Goal: Task Accomplishment & Management: Complete application form

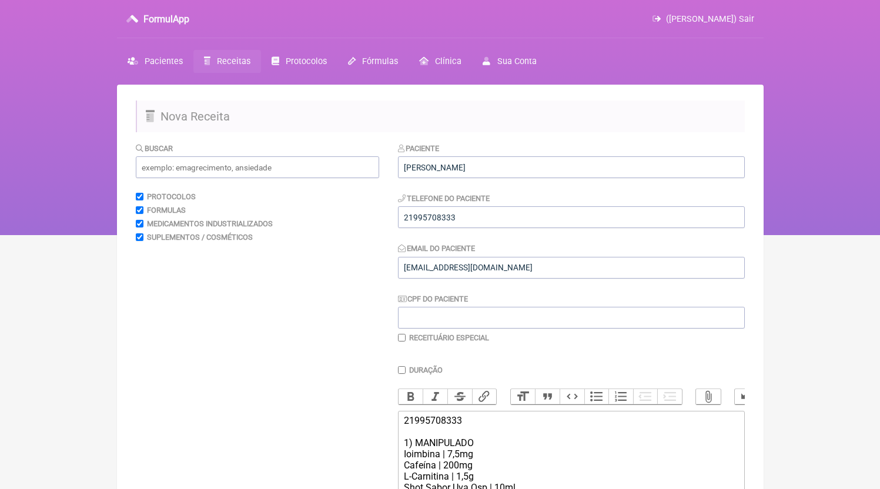
scroll to position [204, 0]
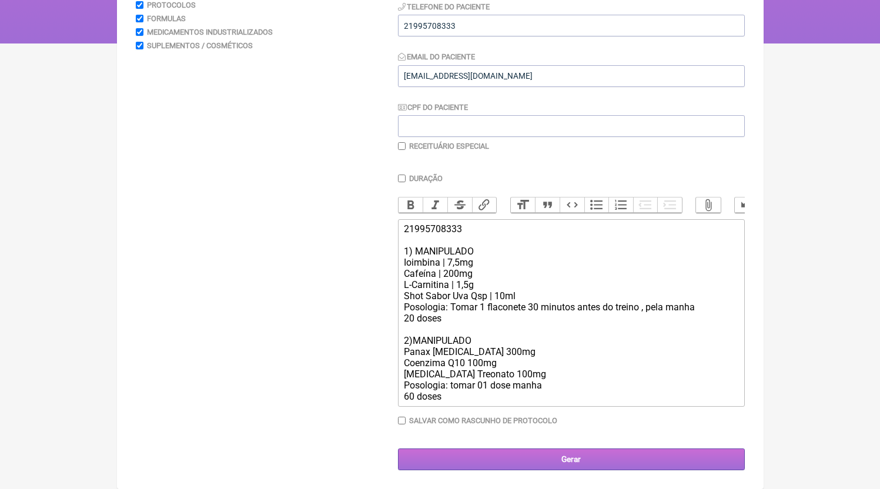
click at [586, 465] on input "Gerar" at bounding box center [571, 459] width 347 height 22
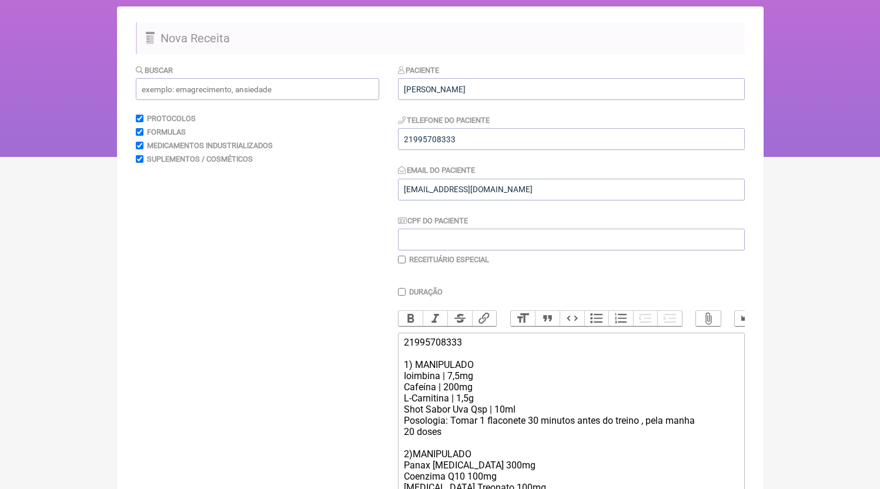
scroll to position [71, 0]
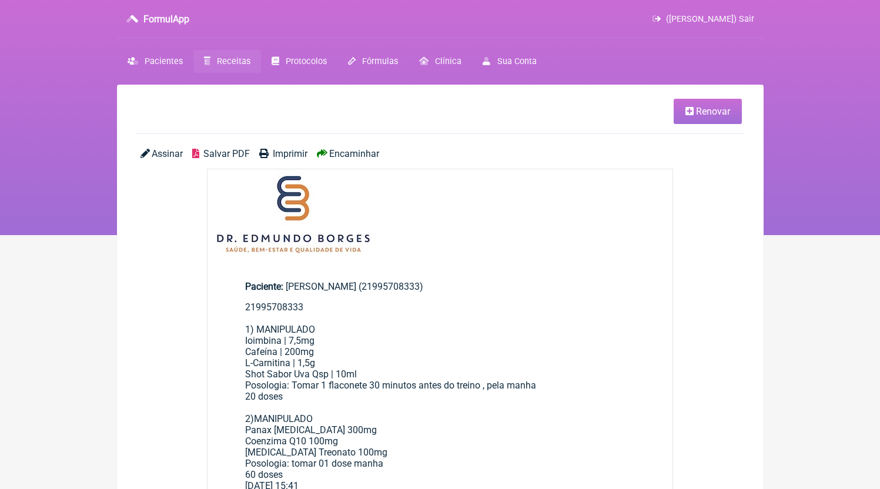
click at [220, 157] on span "Salvar PDF" at bounding box center [226, 153] width 46 height 11
click at [226, 58] on span "Receitas" at bounding box center [233, 61] width 33 height 10
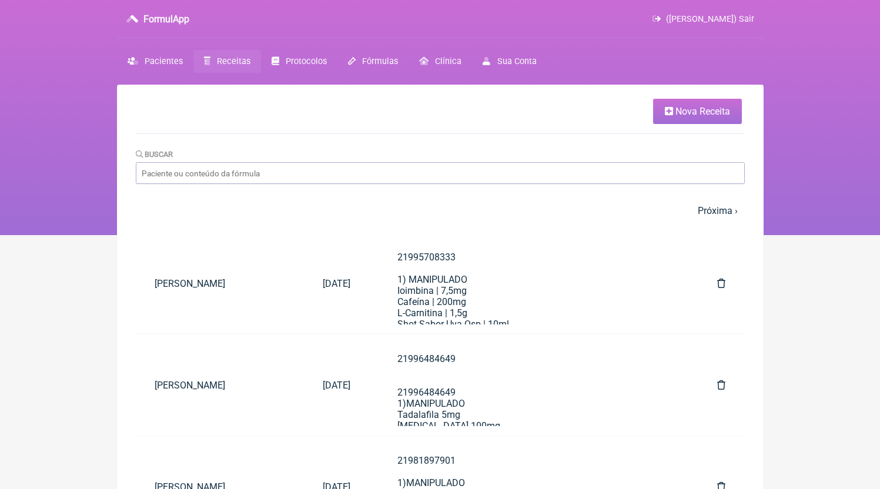
click at [708, 116] on span "Nova Receita" at bounding box center [702, 111] width 55 height 11
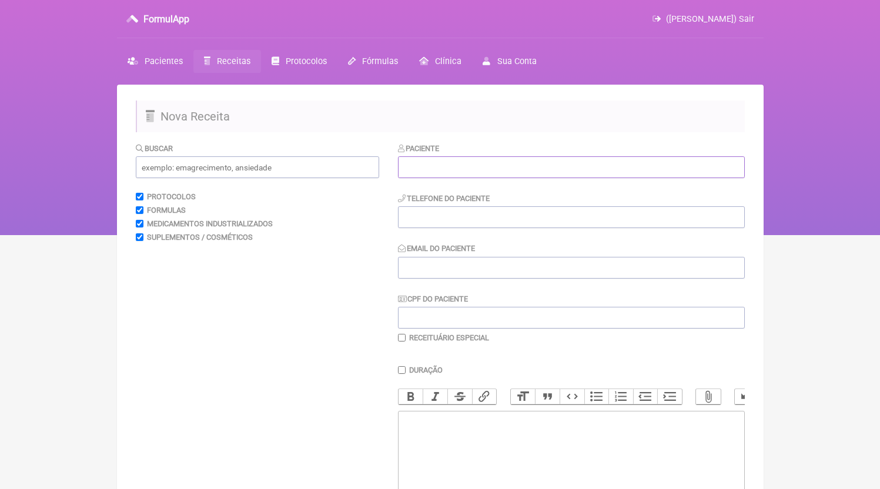
click at [474, 177] on input "text" at bounding box center [571, 167] width 347 height 22
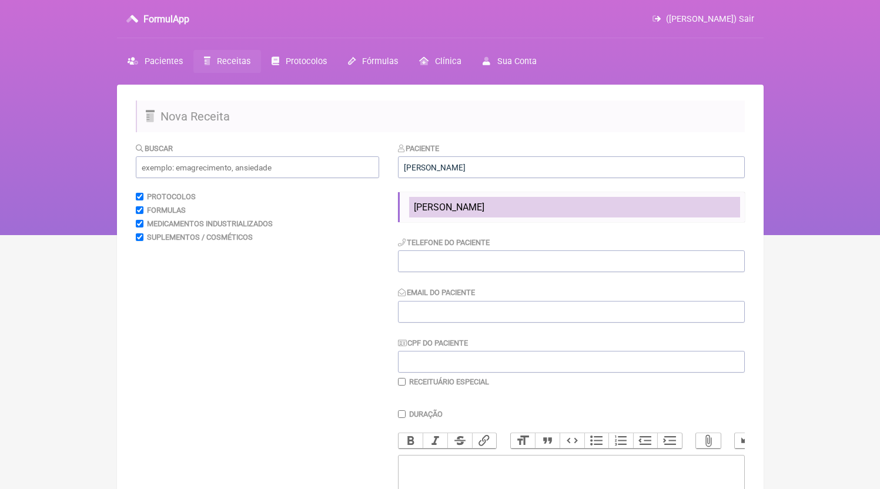
click at [456, 206] on span "[PERSON_NAME]" at bounding box center [449, 207] width 71 height 11
type input "[PERSON_NAME]"
type input "21965023002"
type input "[EMAIL_ADDRESS][DOMAIN_NAME]"
click at [467, 217] on li "[PERSON_NAME]" at bounding box center [574, 207] width 331 height 21
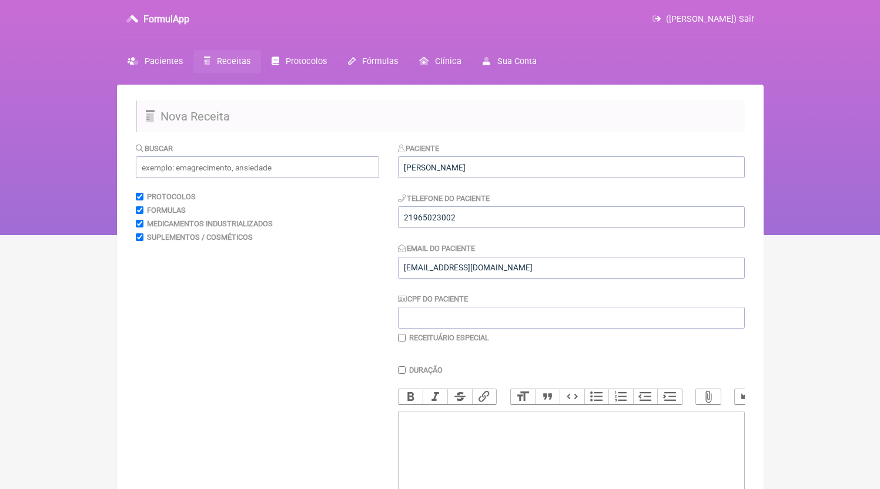
click at [464, 230] on div "Paciente [PERSON_NAME] Telefone do Paciente 21965023002 Email do Paciente [EMAI…" at bounding box center [571, 242] width 347 height 200
click at [464, 223] on input "21965023002" at bounding box center [571, 217] width 347 height 22
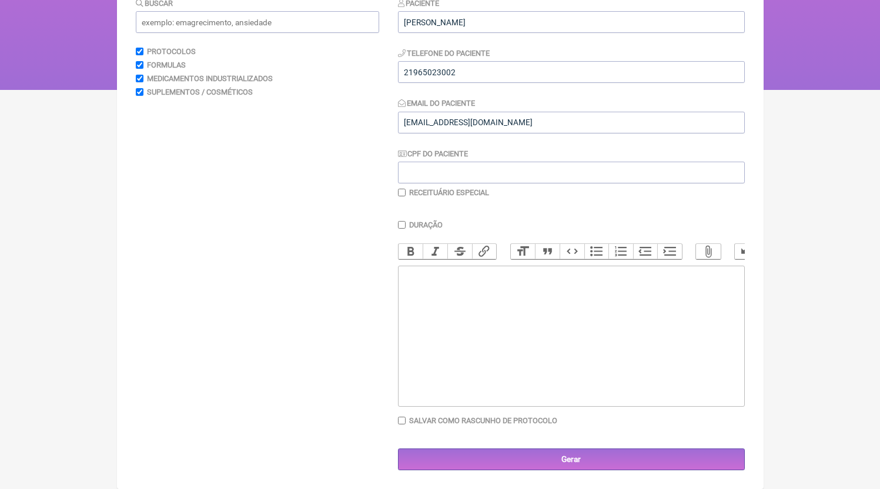
click at [511, 379] on trix-editor at bounding box center [571, 336] width 347 height 141
paste trix-editor "<div>21965023002</div>"
paste trix-editor "<div>21965023002<br><br>21965023002<br>1)MANIPULADO<br>Biotina 2mg<br>Green Tea…"
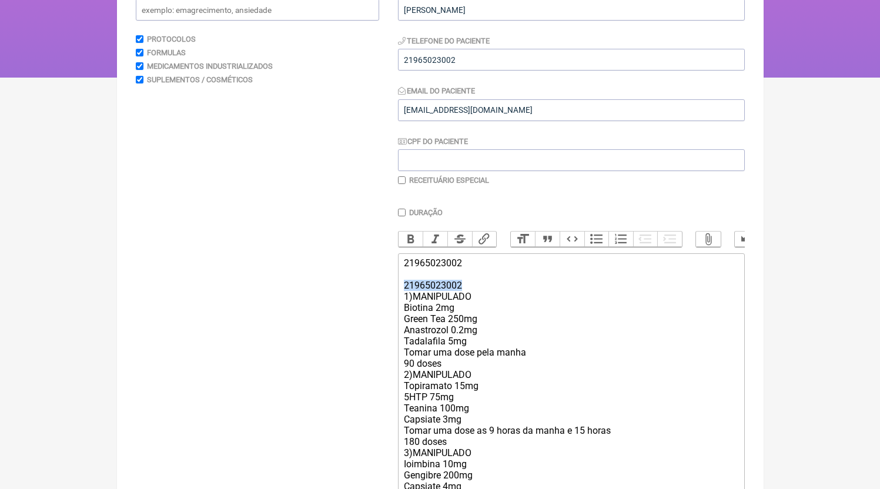
drag, startPoint x: 467, startPoint y: 296, endPoint x: 358, endPoint y: 297, distance: 108.7
click at [358, 297] on form "Buscar Protocolos Formulas Medicamentos Industrializados Suplementos / Cosmétic…" at bounding box center [440, 284] width 609 height 598
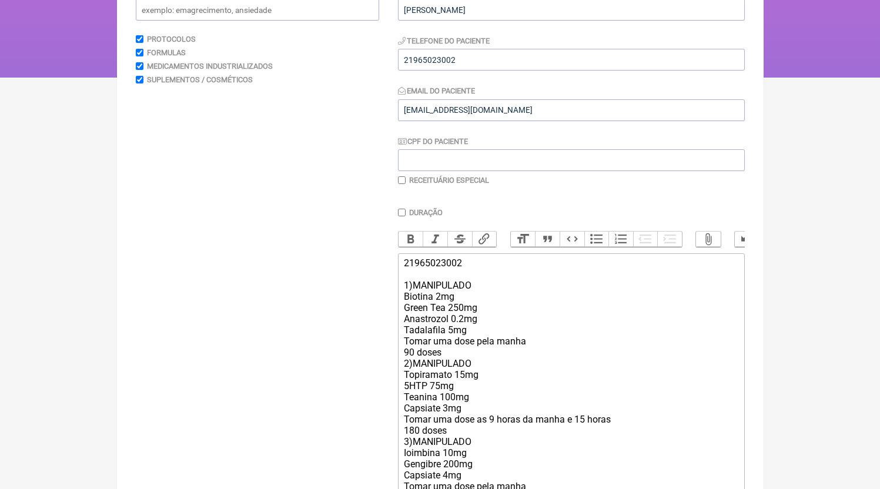
click at [463, 371] on div "21965023002 1)MANIPULADO Biotina 2mg Green Tea 250mg Anastrozol 0.2mg Tadalafil…" at bounding box center [571, 380] width 334 height 246
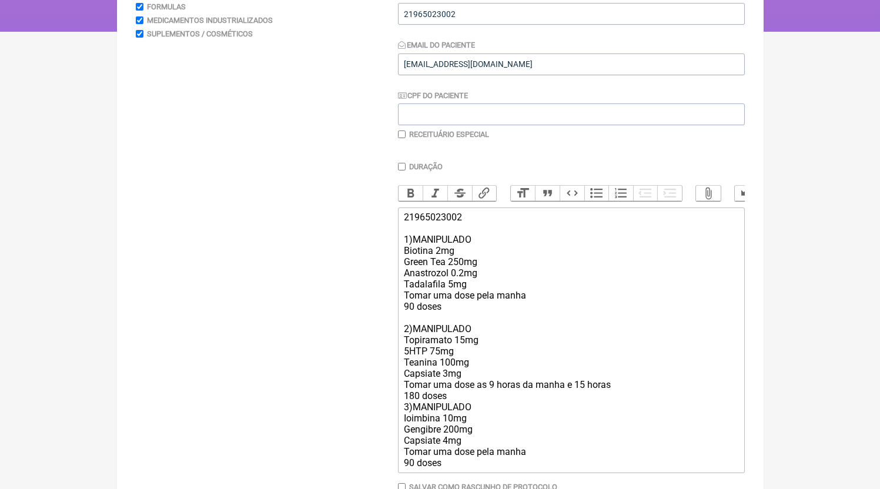
scroll to position [218, 0]
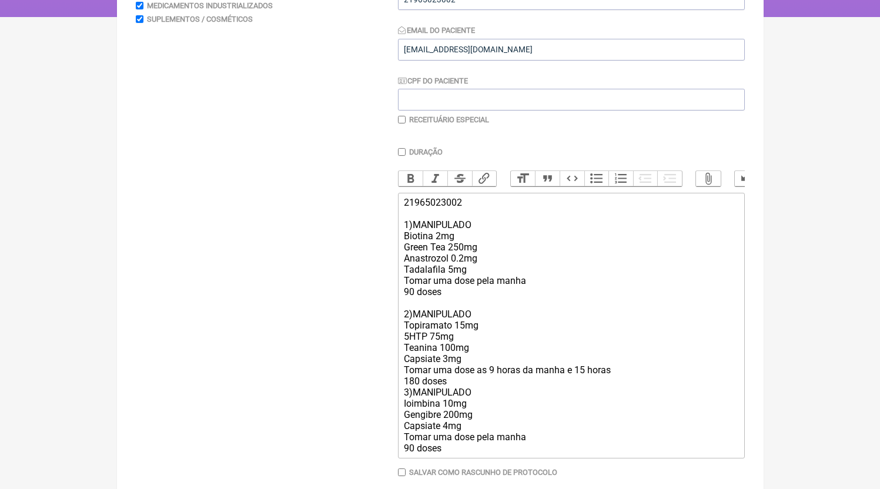
click at [449, 394] on div "21965023002 1)MANIPULADO Biotina 2mg Green Tea 250mg Anastrozol 0.2mg Tadalafil…" at bounding box center [571, 325] width 334 height 257
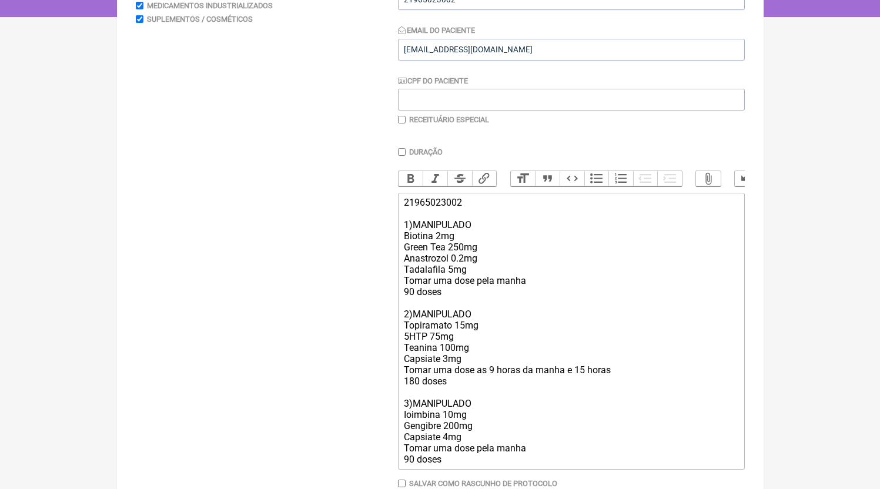
click at [484, 281] on div "21965023002 1)MANIPULADO Biotina 2mg Green Tea 250mg Anastrozol 0.2mg Tadalafil…" at bounding box center [571, 331] width 334 height 268
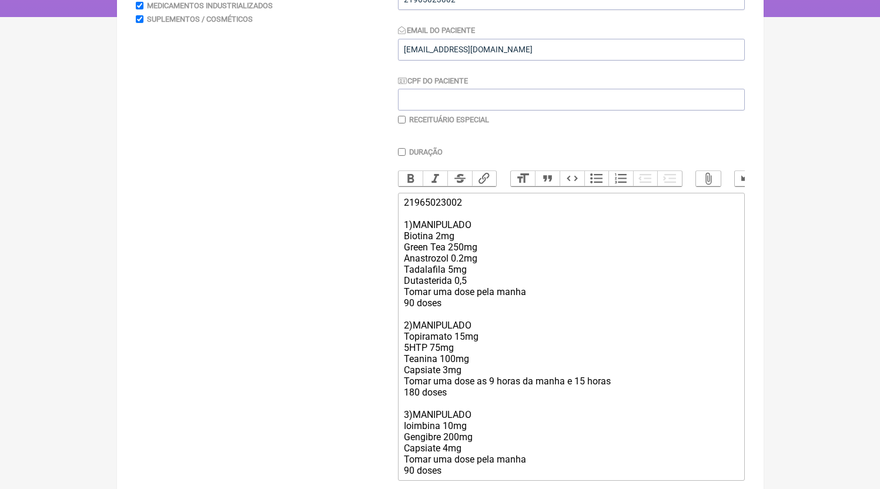
type trix-editor "<div>21965023002<br><br>1)MANIPULADO<br>Biotina 2mg<br>Green Tea 250mg<br>Anast…"
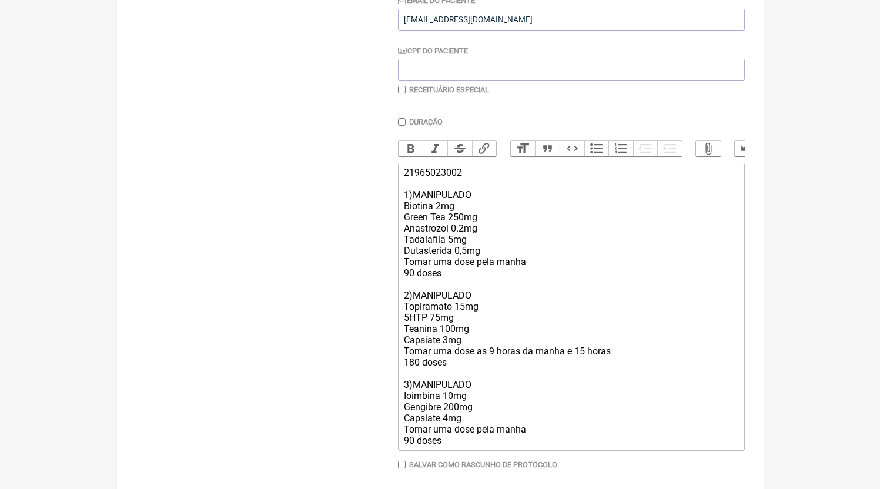
scroll to position [256, 0]
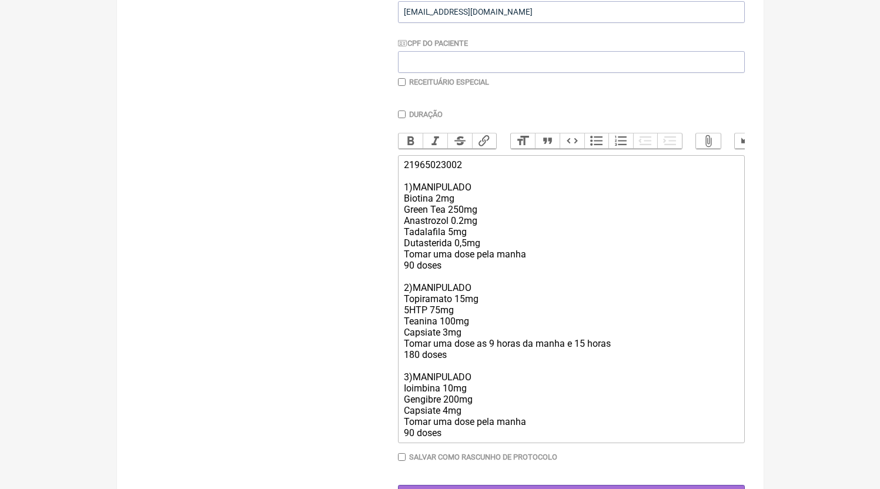
click at [438, 82] on label "Receituário Especial" at bounding box center [449, 82] width 80 height 9
checkbox input "true"
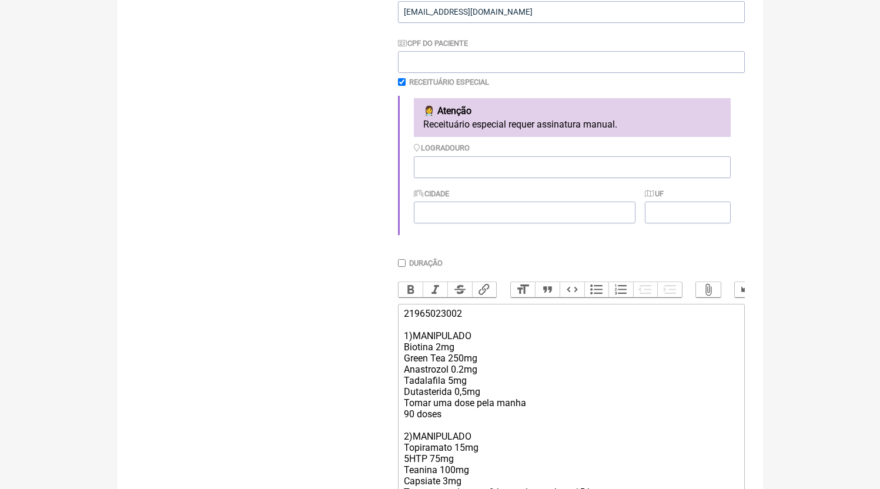
scroll to position [455, 0]
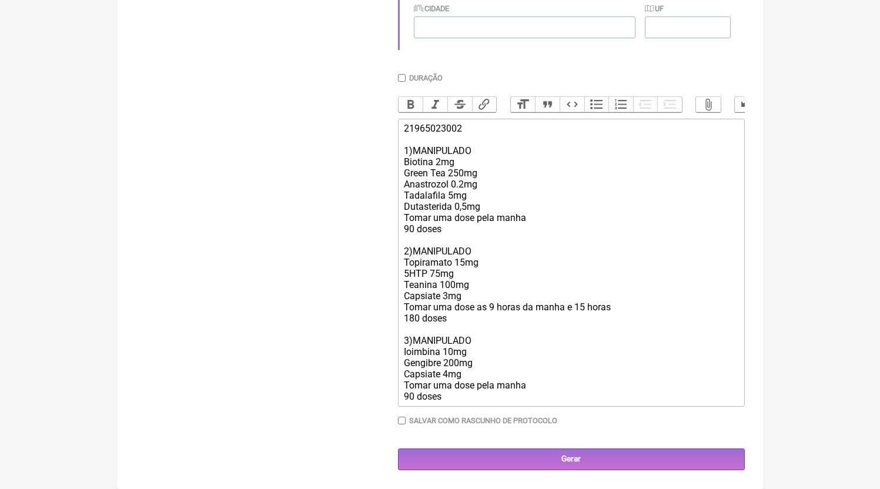
click at [464, 263] on div "21965023002 1)MANIPULADO Biotina 2mg Green Tea 250mg Anastrozol 0.2mg Tadalafil…" at bounding box center [571, 262] width 334 height 279
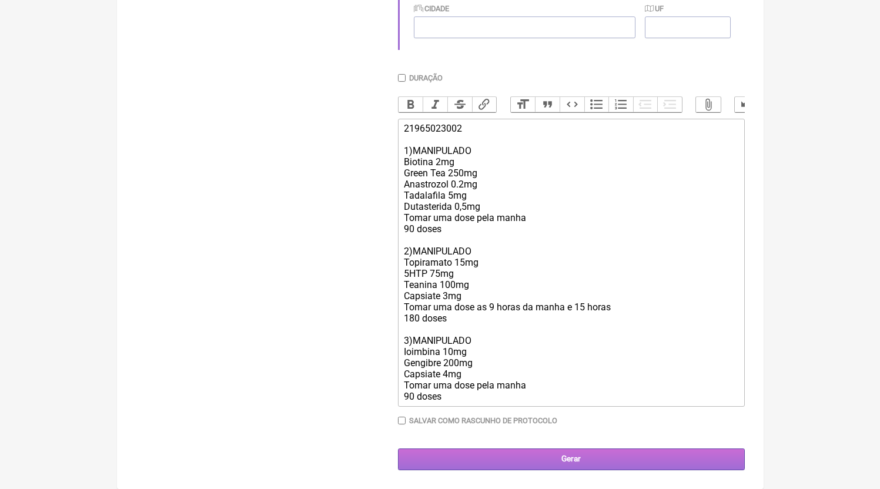
click at [578, 465] on input "Gerar" at bounding box center [571, 459] width 347 height 22
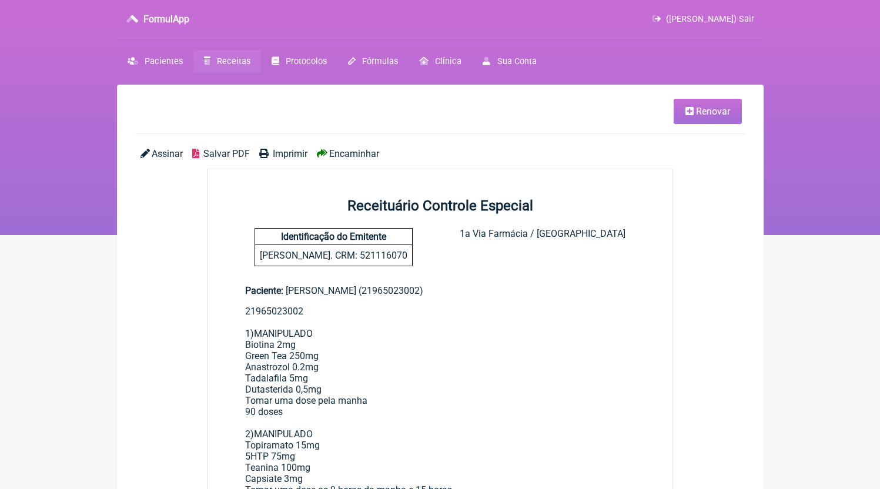
click at [232, 150] on span "Salvar PDF" at bounding box center [226, 153] width 46 height 11
